Goal: Transaction & Acquisition: Book appointment/travel/reservation

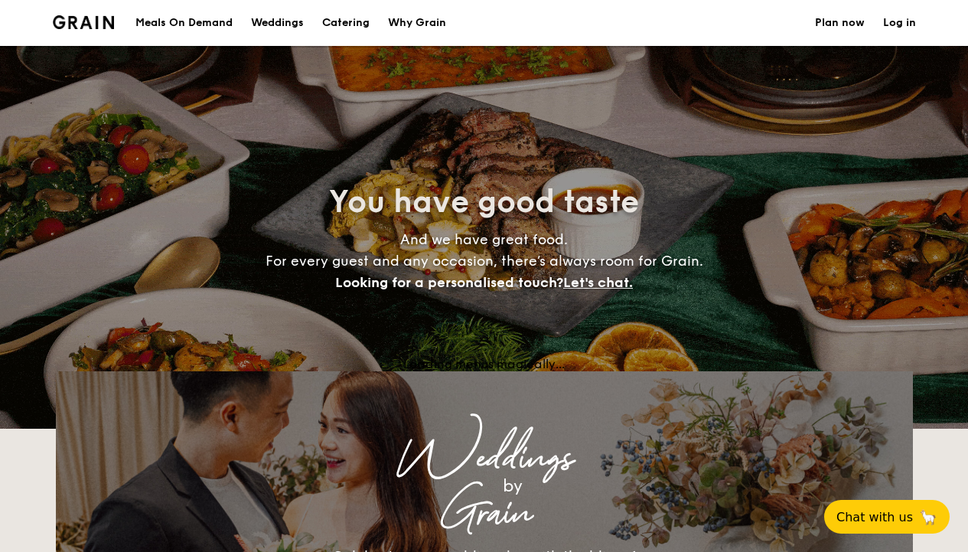
select select
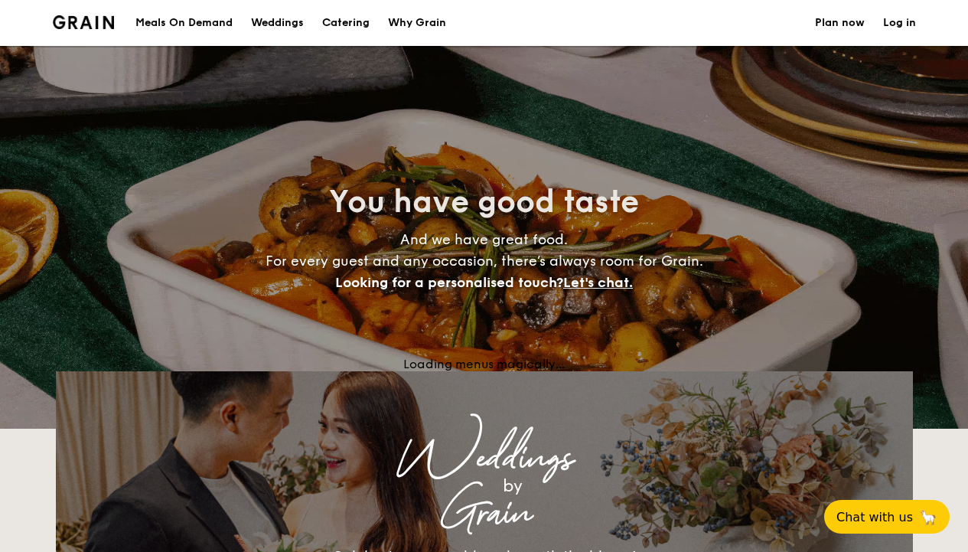
click at [341, 24] on h1 "Catering" at bounding box center [345, 23] width 47 height 46
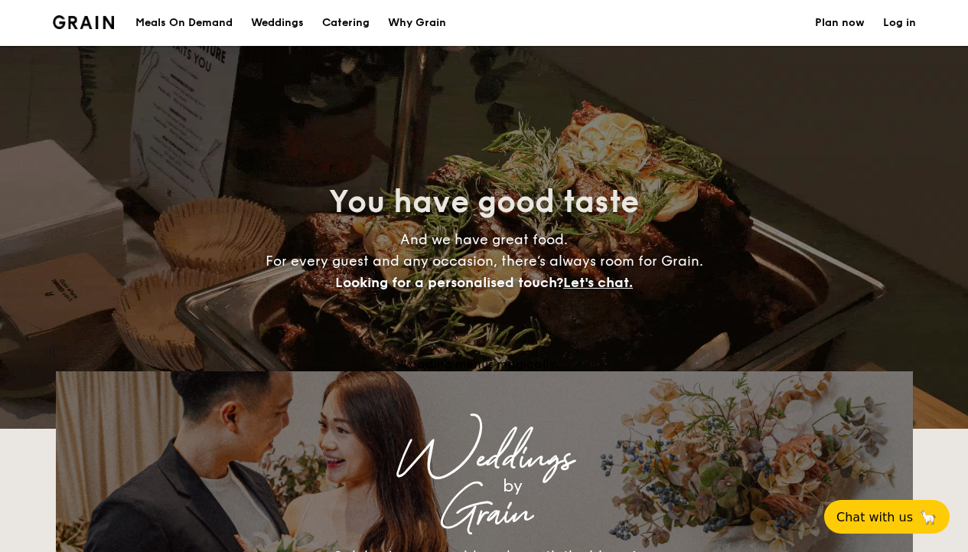
click at [345, 23] on h1 "Catering" at bounding box center [345, 23] width 47 height 46
click at [286, 18] on div "Weddings" at bounding box center [277, 23] width 53 height 46
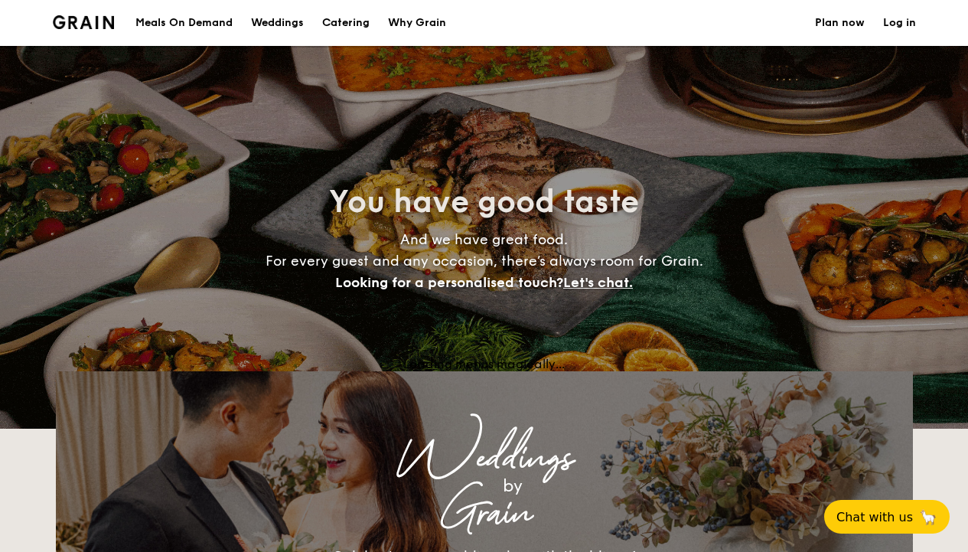
select select
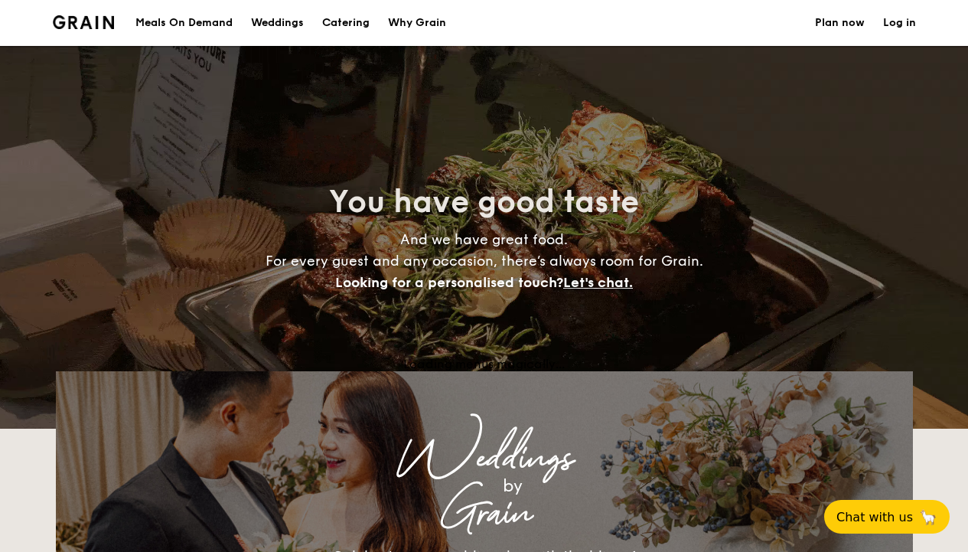
click at [845, 24] on link "Plan now" at bounding box center [840, 23] width 50 height 46
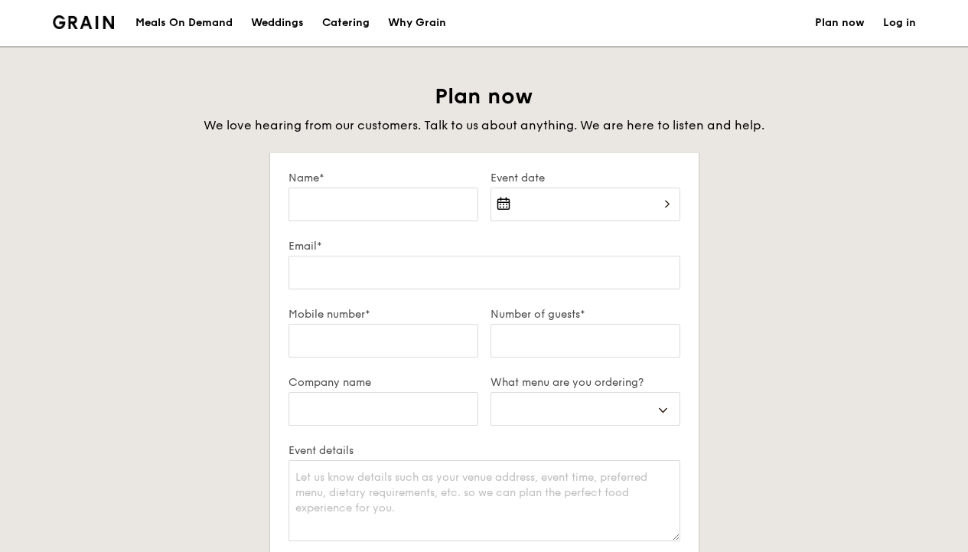
select select
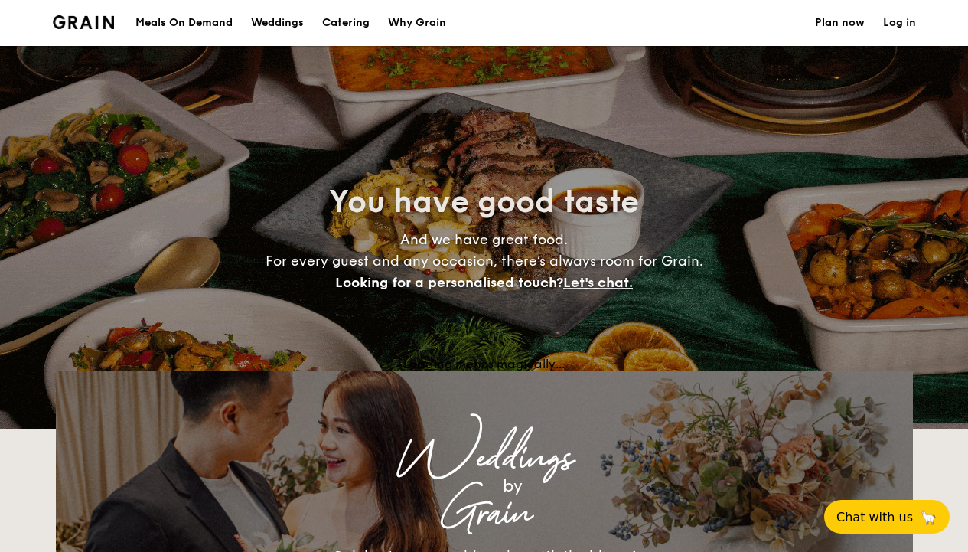
select select
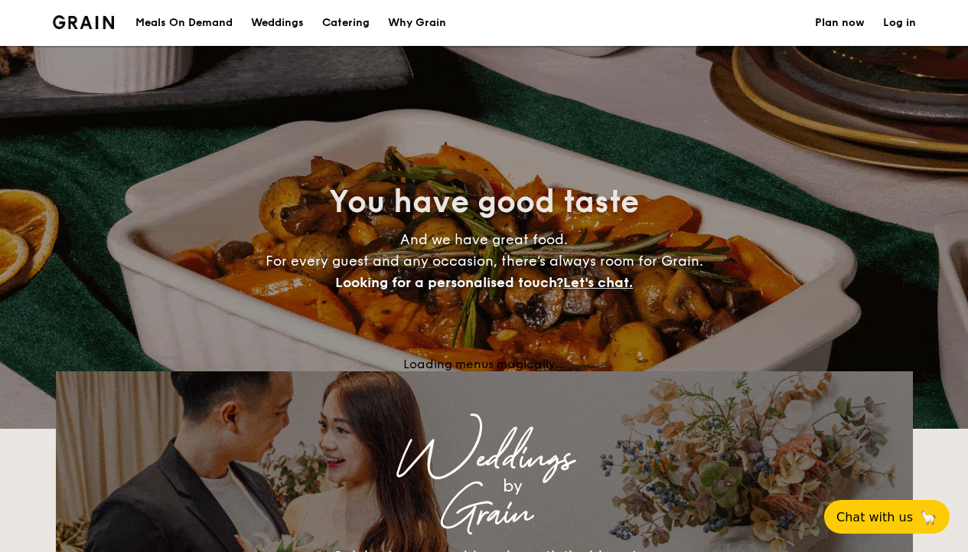
click at [446, 21] on div "Why Grain" at bounding box center [417, 23] width 58 height 46
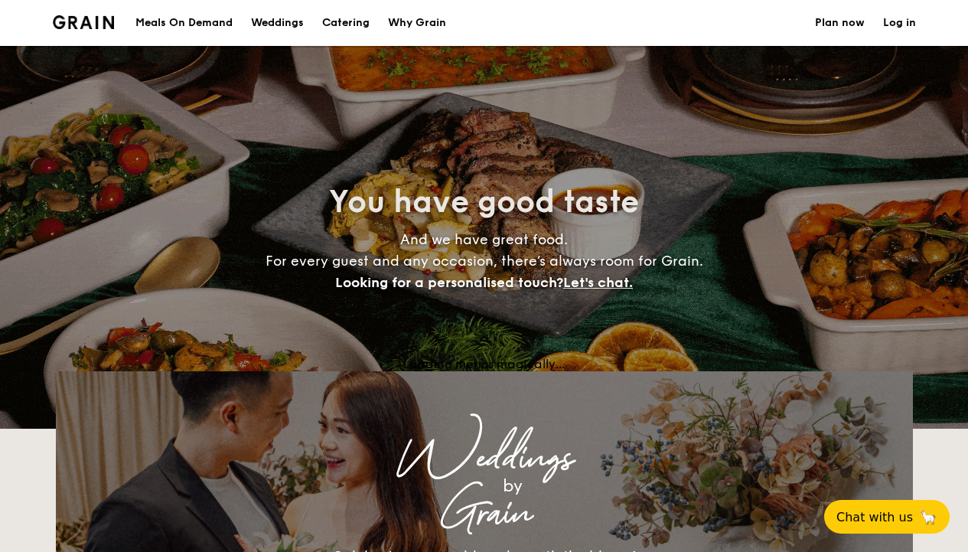
select select
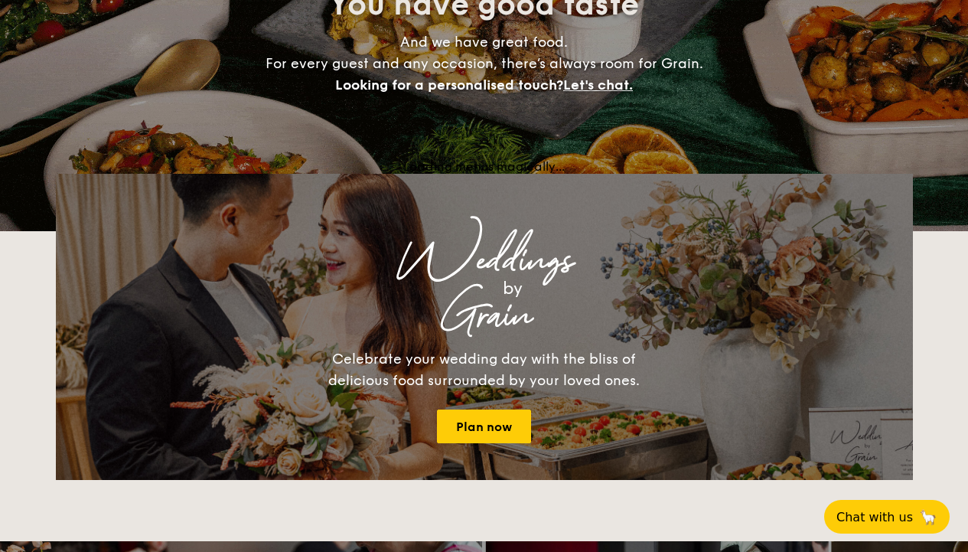
scroll to position [325, 0]
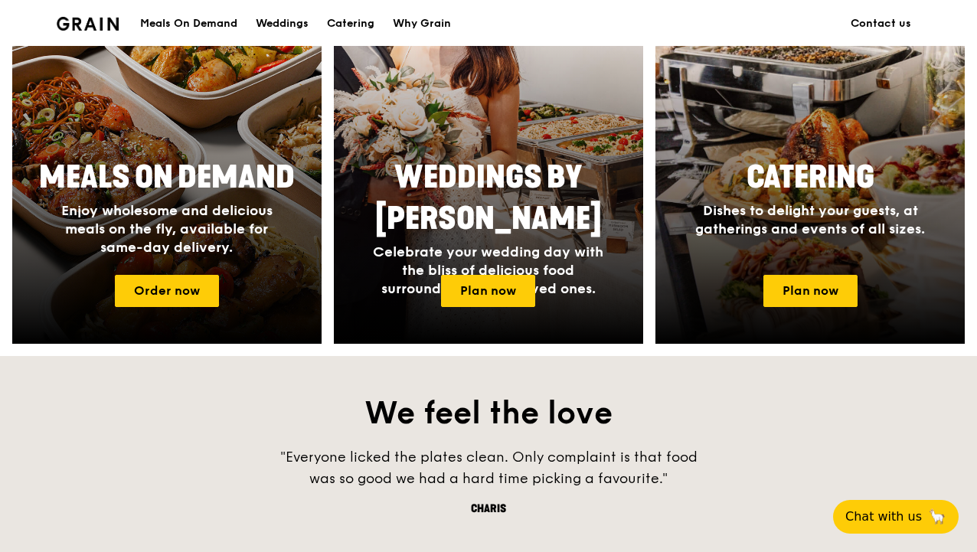
scroll to position [687, 0]
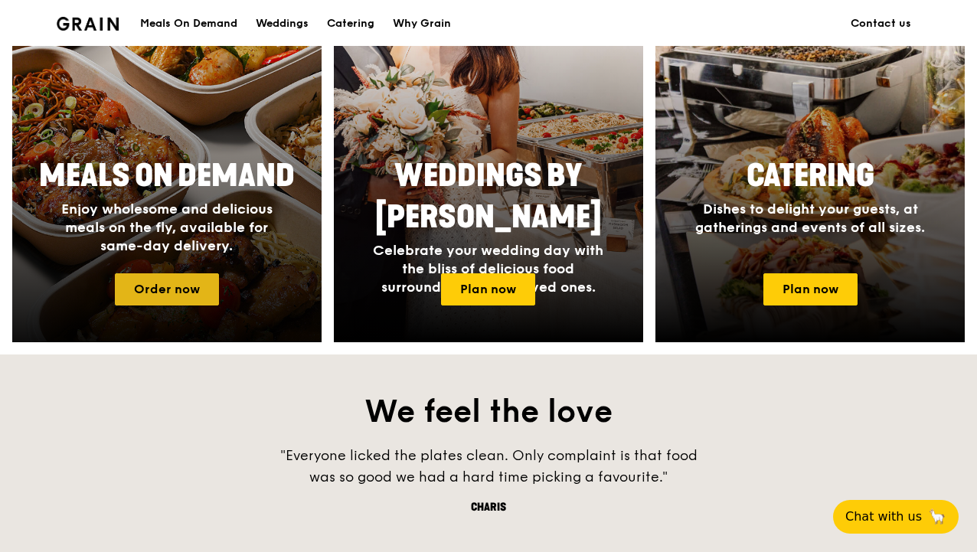
click at [175, 292] on link "Order now" at bounding box center [167, 289] width 104 height 32
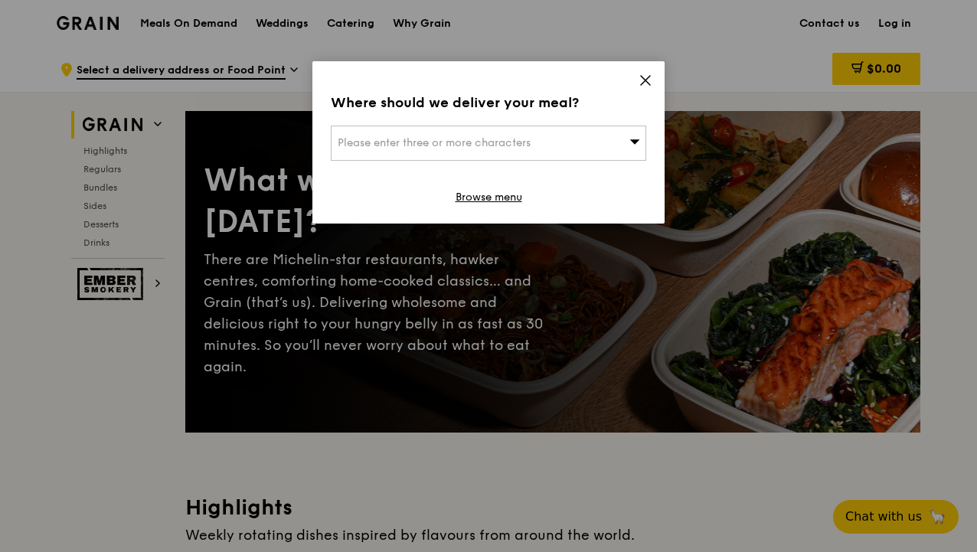
click at [630, 142] on icon at bounding box center [634, 140] width 11 height 11
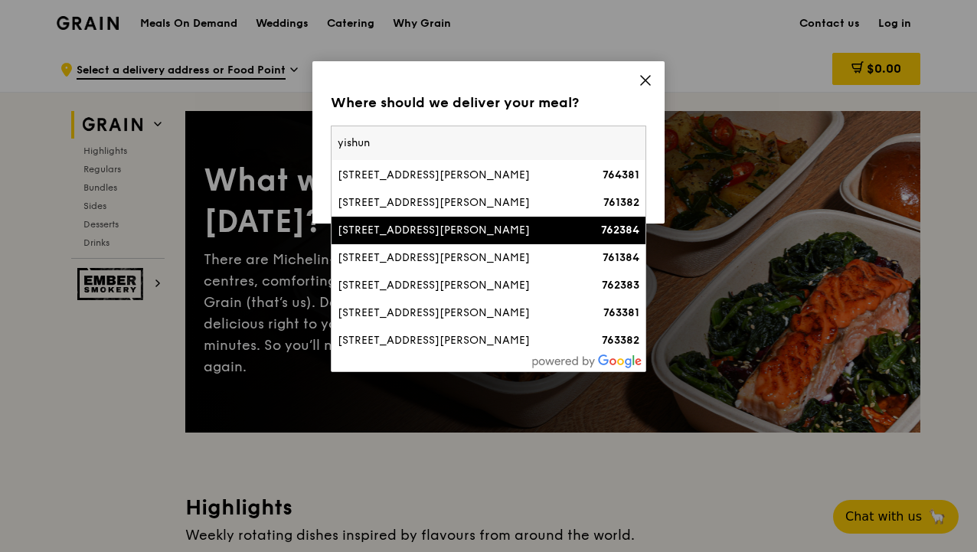
scroll to position [25, 0]
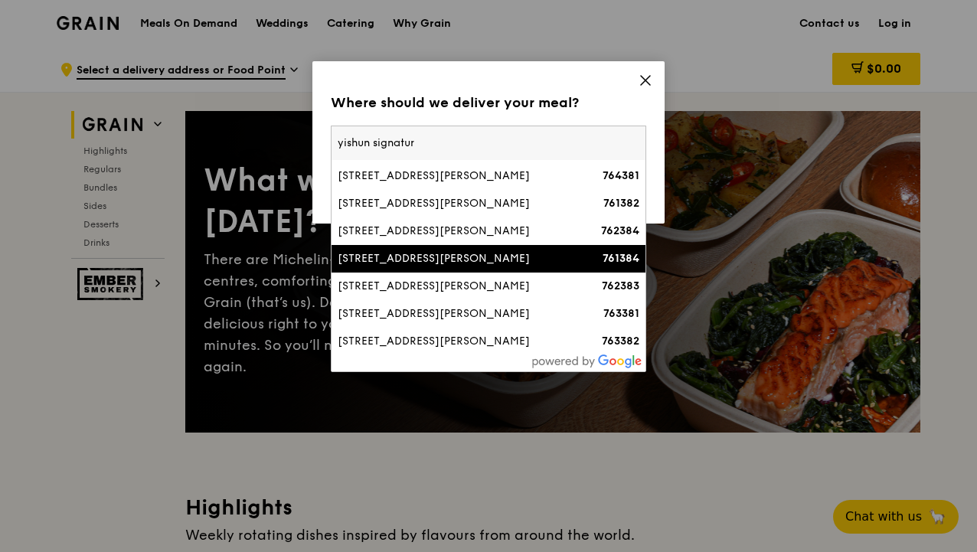
type input "yishun signature"
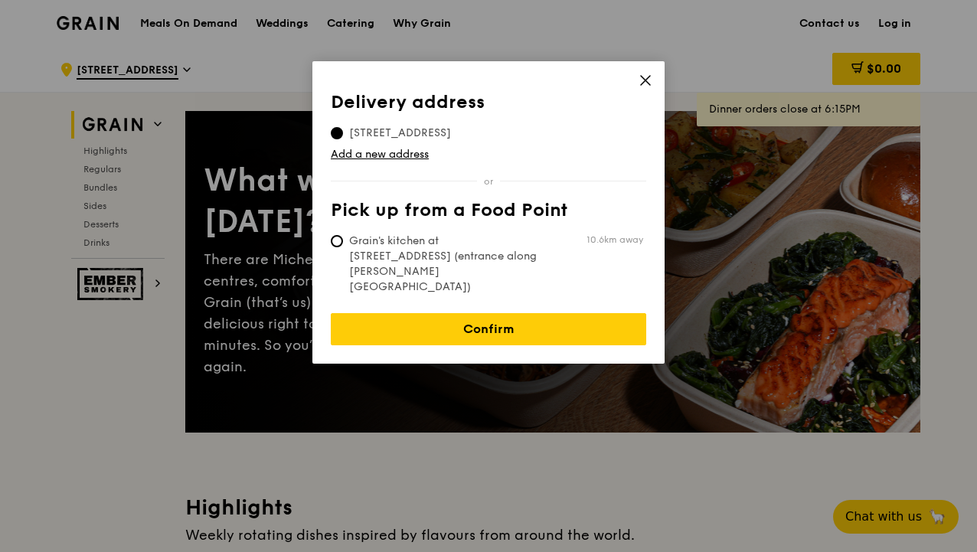
click at [645, 80] on icon at bounding box center [645, 80] width 9 height 9
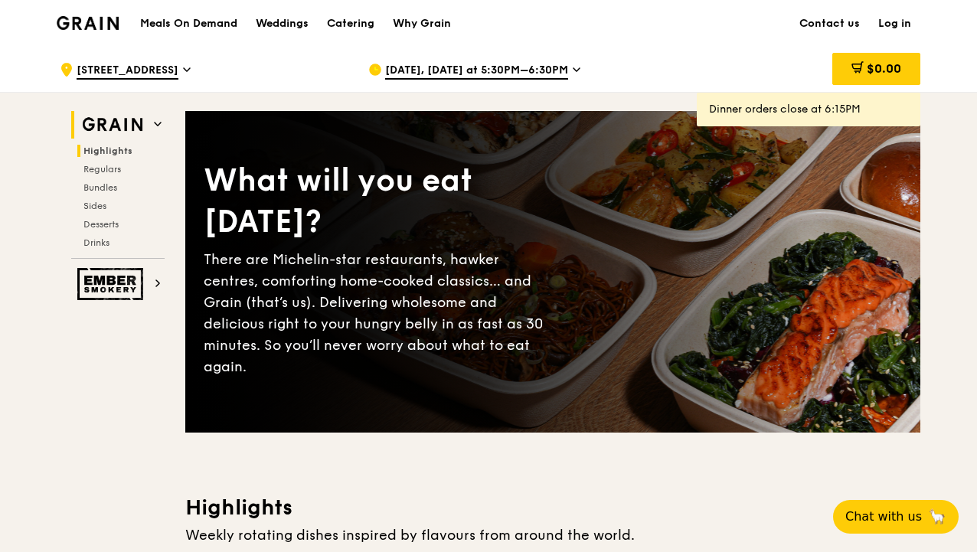
click at [116, 146] on span "Highlights" at bounding box center [107, 150] width 49 height 11
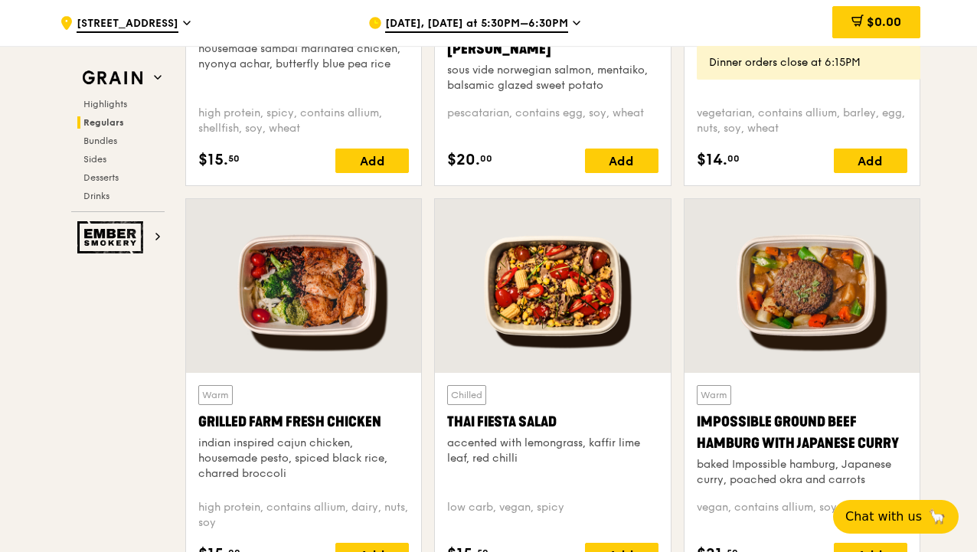
scroll to position [1614, 0]
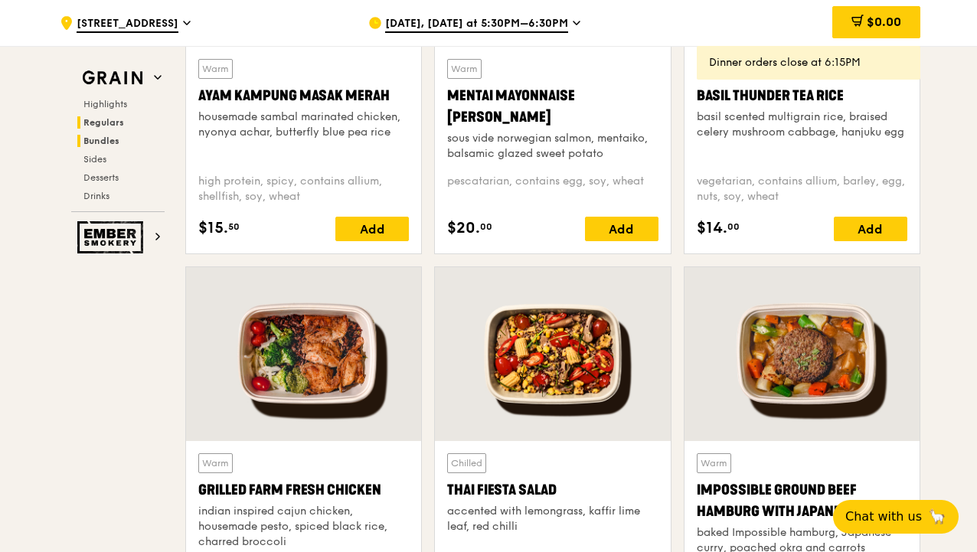
click at [109, 146] on h2 "Bundles" at bounding box center [120, 141] width 87 height 12
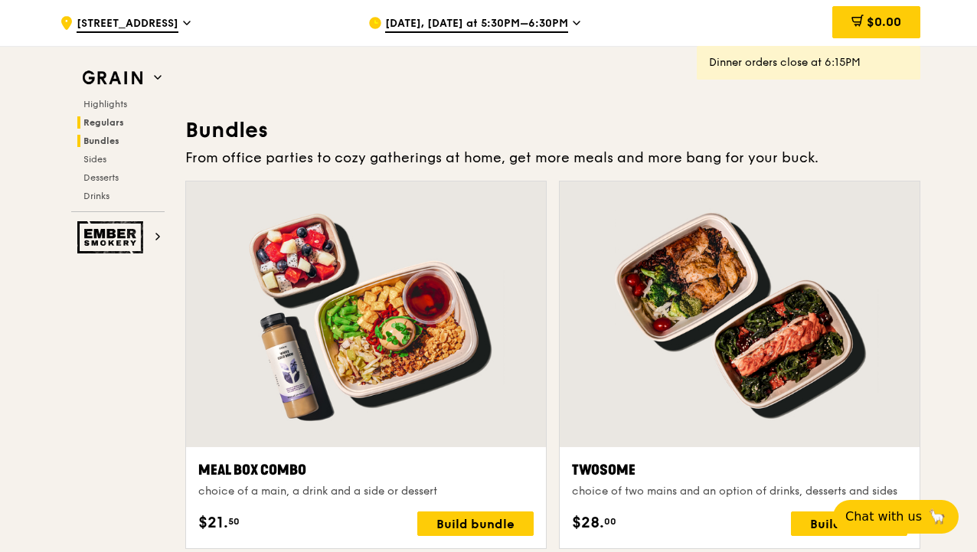
scroll to position [2205, 0]
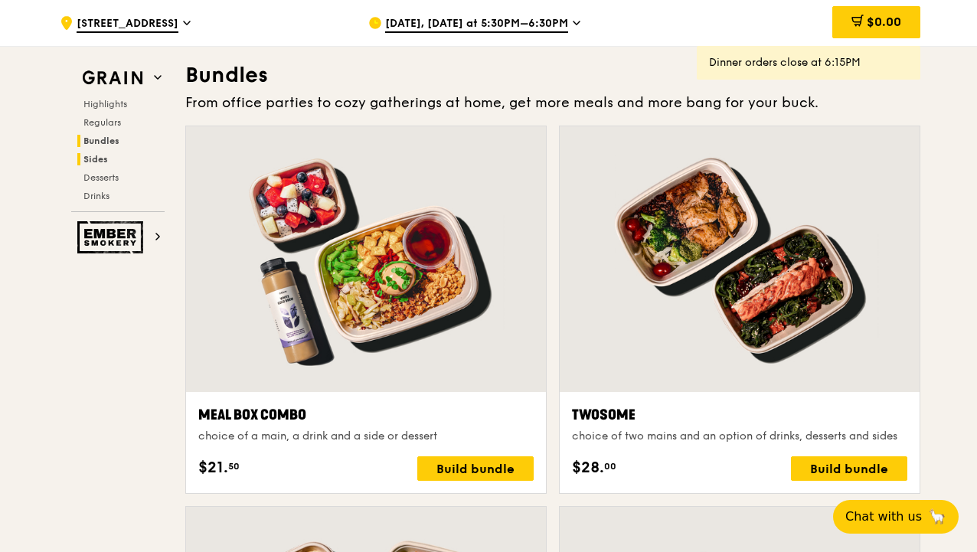
click at [99, 162] on span "Sides" at bounding box center [95, 159] width 24 height 11
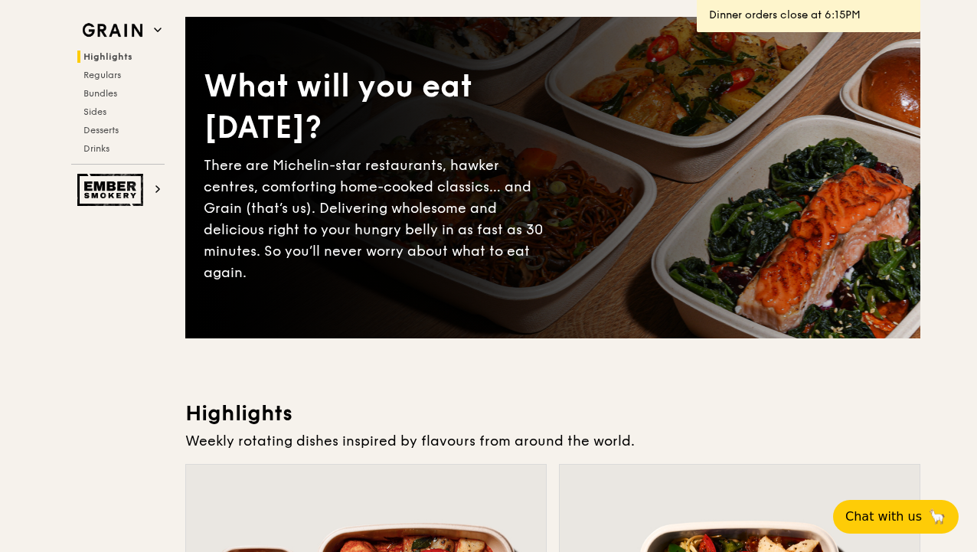
scroll to position [0, 0]
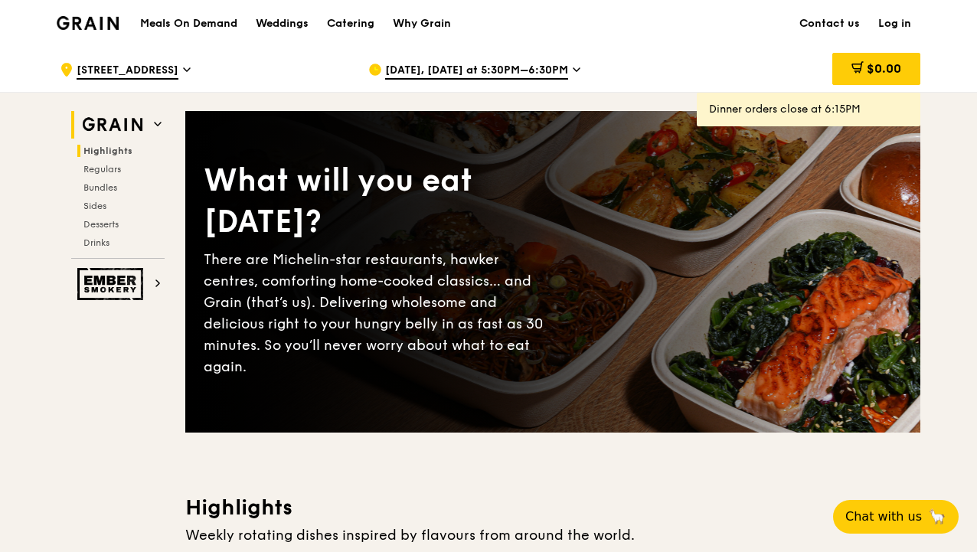
click at [145, 123] on img at bounding box center [112, 125] width 70 height 28
click at [159, 126] on icon at bounding box center [158, 124] width 8 height 8
click at [371, 18] on div "Catering" at bounding box center [350, 24] width 47 height 46
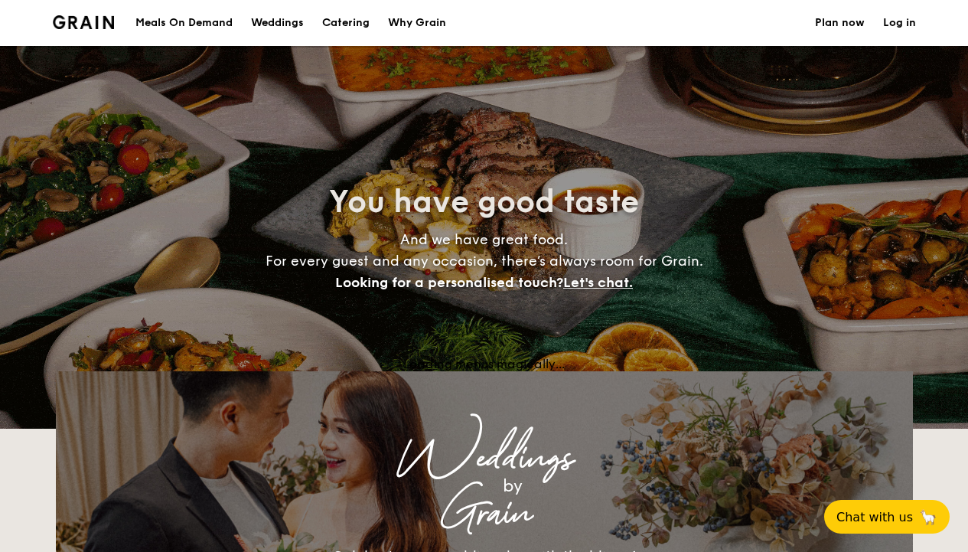
select select
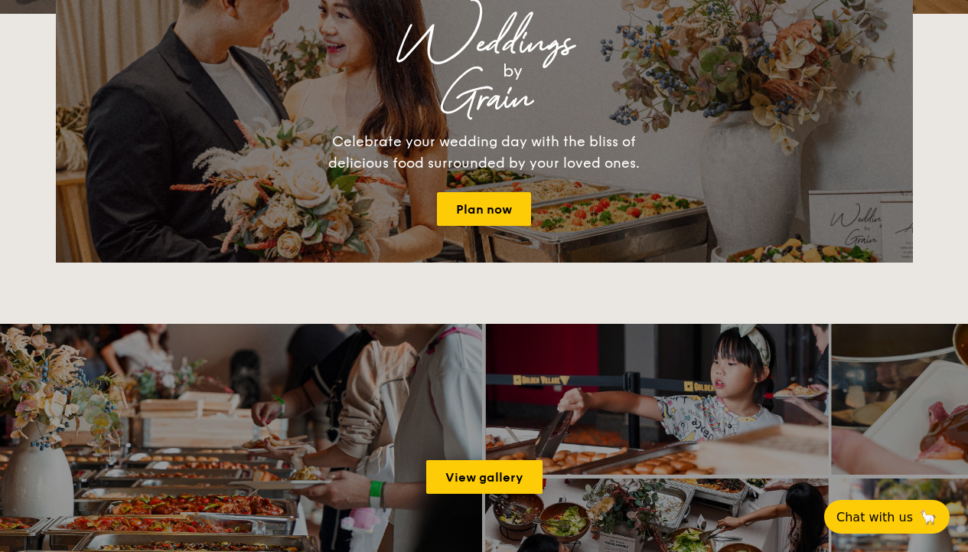
scroll to position [417, 0]
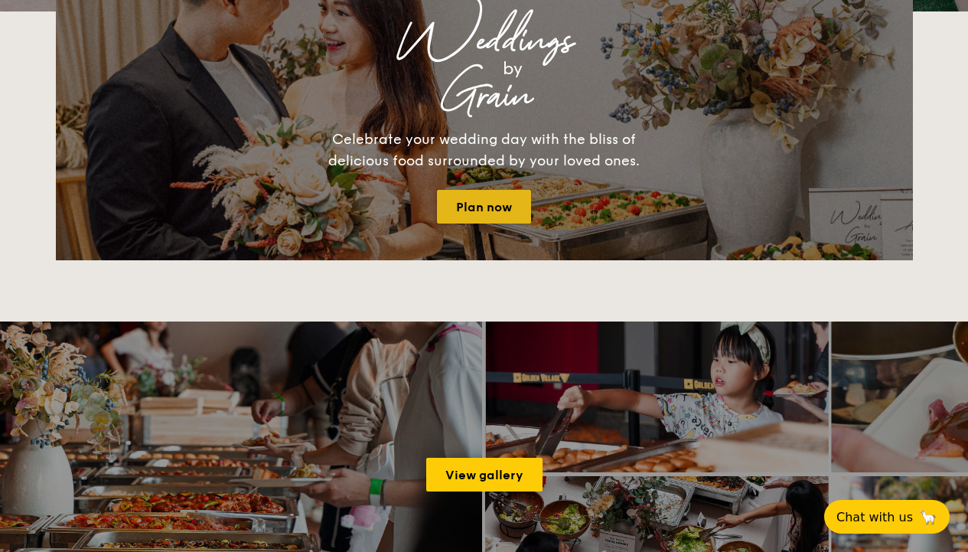
click at [494, 197] on link "Plan now" at bounding box center [484, 207] width 94 height 34
